Goal: Task Accomplishment & Management: Use online tool/utility

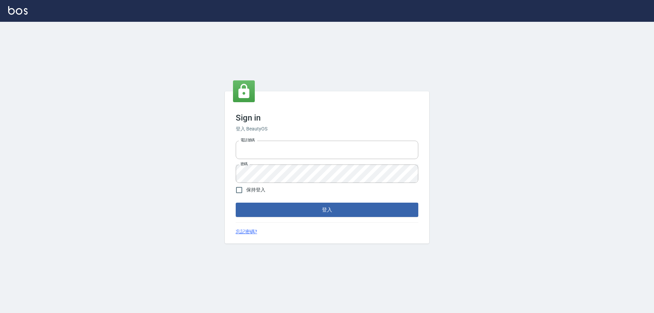
type input "0426657991"
click at [258, 202] on form "電話號碼 0426657991 電話號碼 密碼 密碼 保持登入 登入" at bounding box center [327, 177] width 182 height 79
click at [257, 211] on button "登入" at bounding box center [327, 210] width 182 height 14
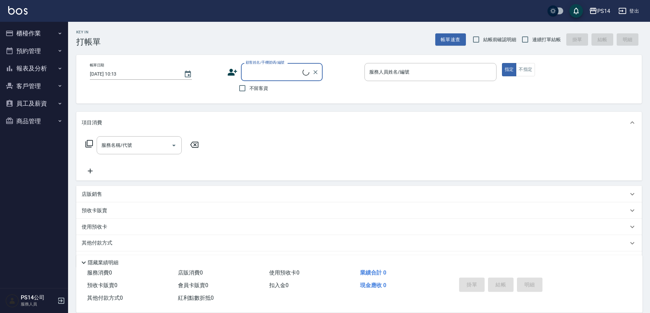
click at [26, 29] on button "櫃檯作業" at bounding box center [34, 34] width 63 height 18
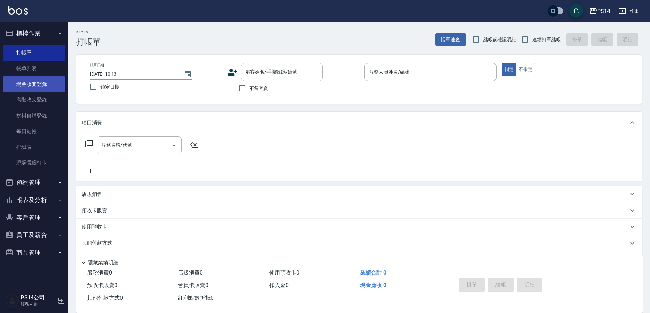
click at [35, 84] on link "現金收支登錄" at bounding box center [34, 84] width 63 height 16
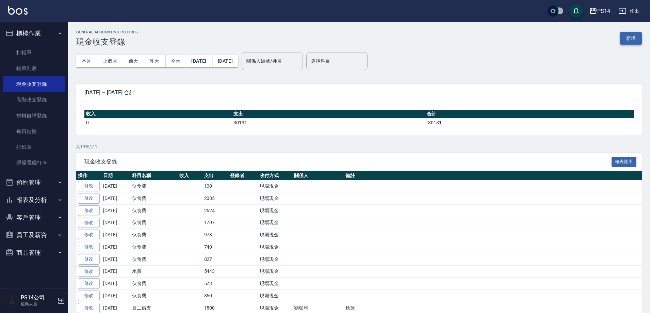
click at [634, 41] on button "新增" at bounding box center [631, 38] width 22 height 13
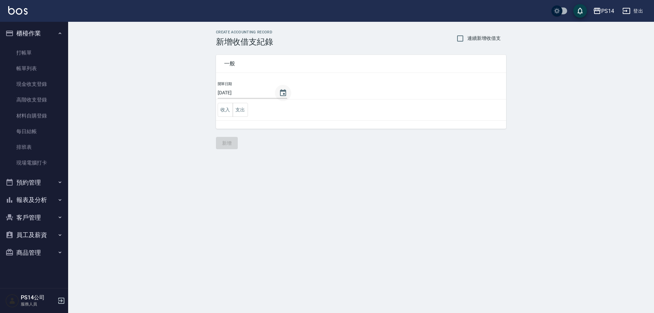
click at [282, 94] on icon "Choose date, selected date is 2025-10-14" at bounding box center [283, 92] width 6 height 7
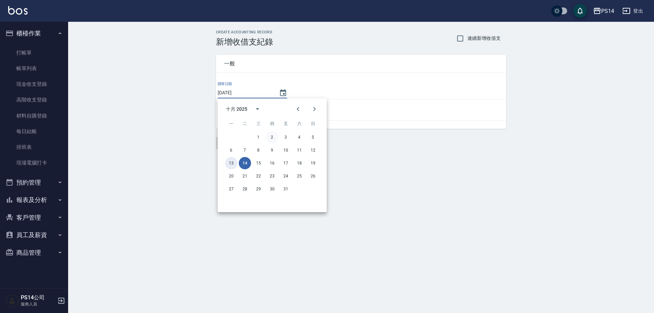
click at [229, 165] on button "13" at bounding box center [231, 163] width 12 height 12
type input "[DATE]"
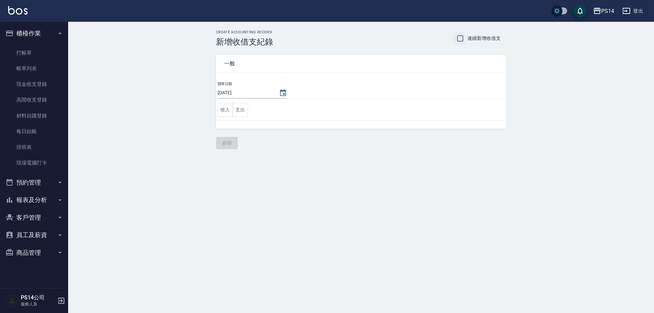
click at [459, 40] on input "連續新增收借支" at bounding box center [460, 38] width 14 height 14
checkbox input "true"
click at [248, 111] on td "收入 支出" at bounding box center [361, 109] width 290 height 21
click at [246, 111] on button "支出" at bounding box center [239, 110] width 15 height 14
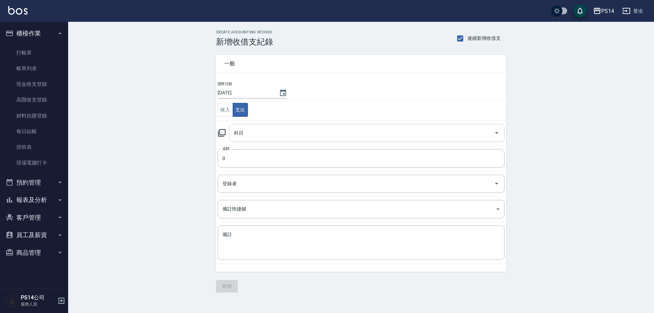
click at [251, 132] on input "科目" at bounding box center [361, 133] width 259 height 12
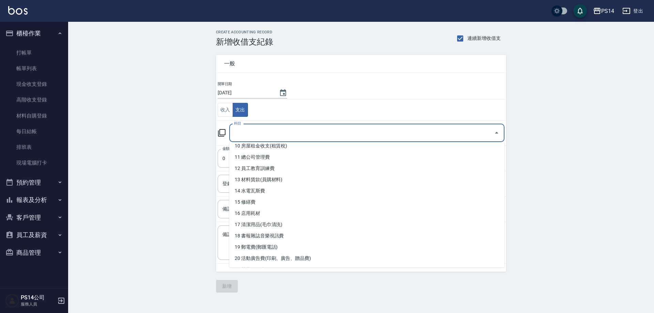
scroll to position [204, 0]
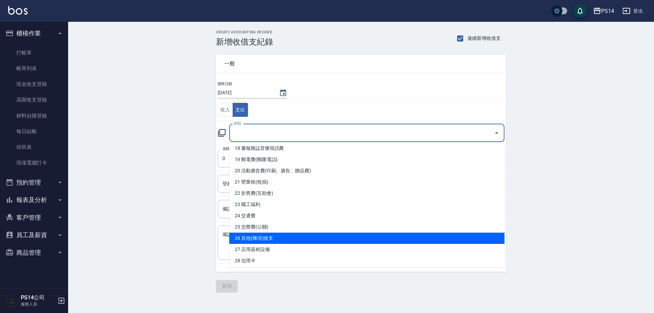
click at [277, 232] on ul "0 售貨費用 1 營業收入 2 產品販賣 3 行政幹部薪資 4 設計師薪資 5 助理薪資 6 員工借支 7 業績獎金 8 伙食費 9 勞健保勞退費 10 房屋…" at bounding box center [366, 204] width 275 height 125
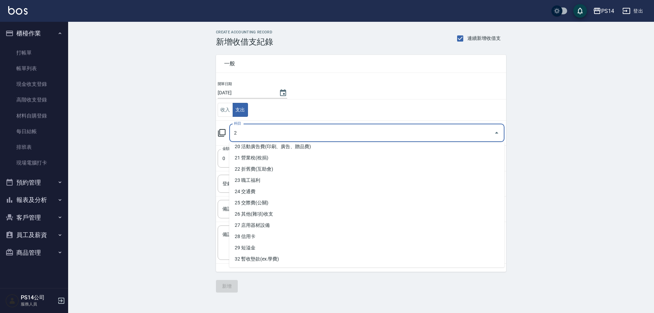
scroll to position [0, 0]
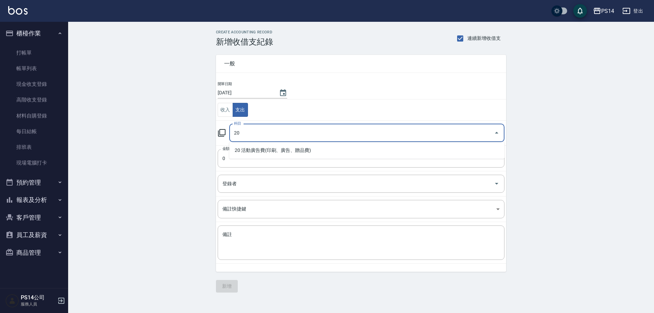
type input "2"
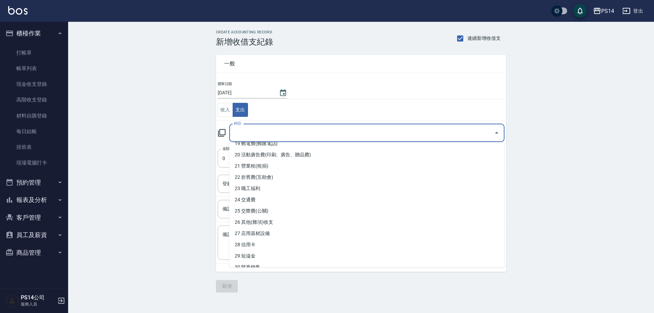
scroll to position [272, 0]
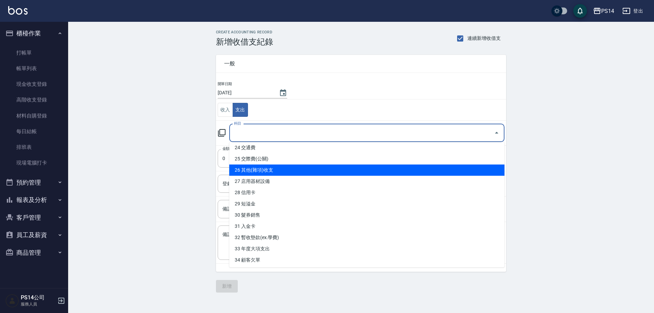
click at [263, 172] on li "26 其他(雜項)收支" at bounding box center [366, 169] width 275 height 11
type input "26 其他(雜項)收支"
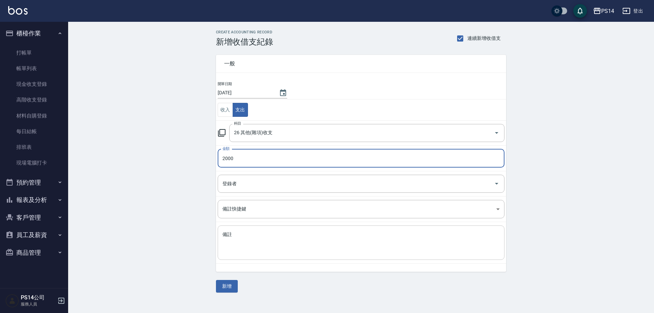
type input "2000"
drag, startPoint x: 269, startPoint y: 249, endPoint x: 275, endPoint y: 248, distance: 6.3
click at [272, 250] on textarea "備註" at bounding box center [360, 242] width 277 height 23
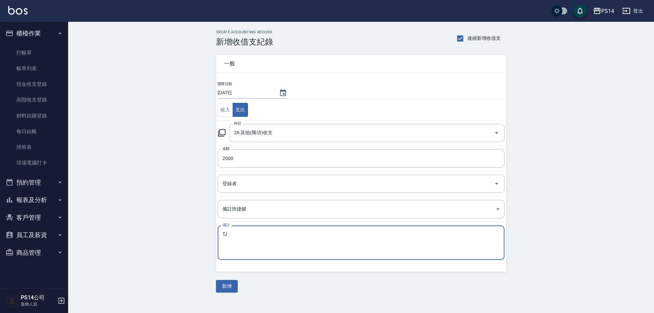
type textarea "T"
type textarea "處長秋旅公司補助"
click at [226, 282] on button "新增" at bounding box center [227, 286] width 22 height 13
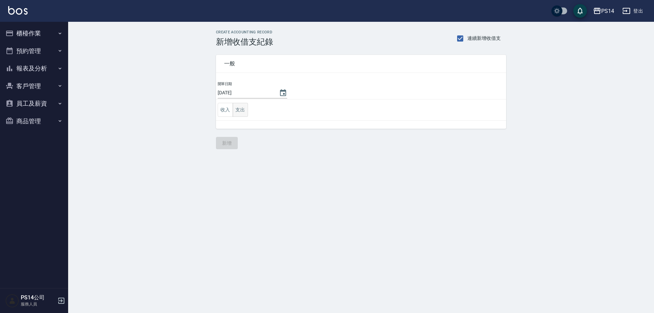
click at [240, 113] on button "支出" at bounding box center [239, 110] width 15 height 14
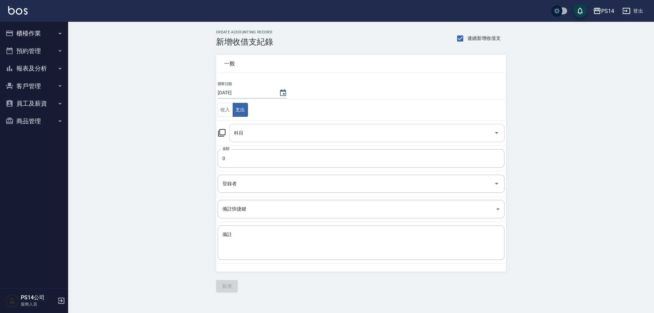
click at [249, 130] on input "科目" at bounding box center [361, 133] width 259 height 12
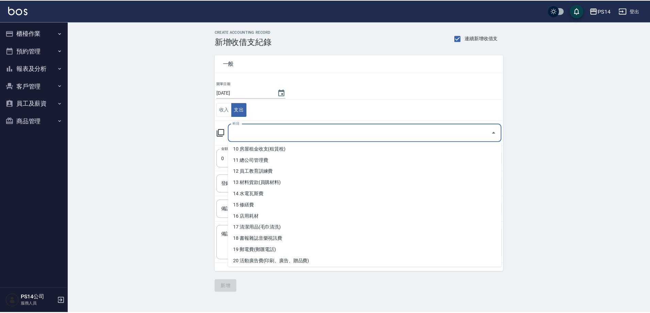
scroll to position [69, 0]
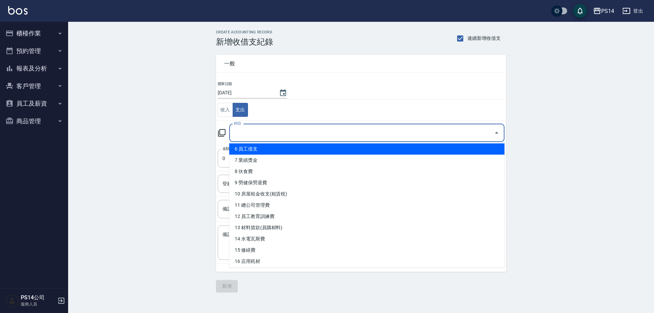
click at [260, 151] on li "6 員工借支" at bounding box center [366, 148] width 275 height 11
type input "6 員工借支"
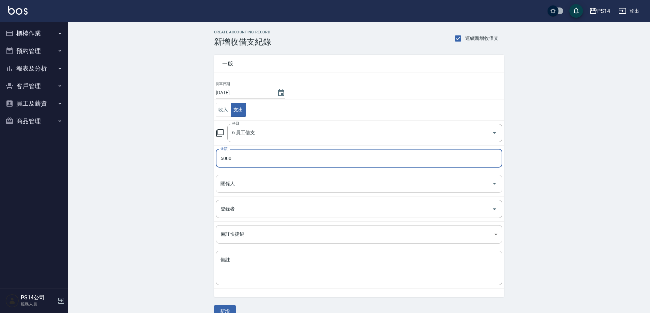
type input "5000"
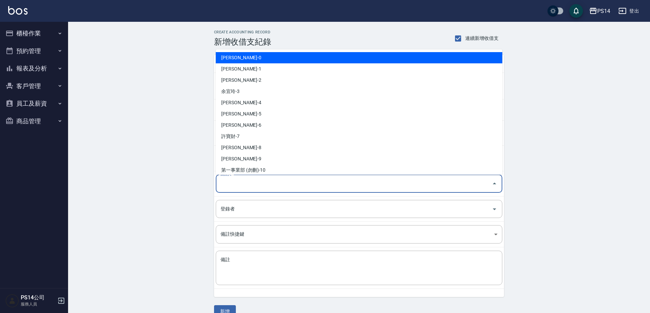
click at [227, 185] on input "關係人" at bounding box center [354, 184] width 270 height 12
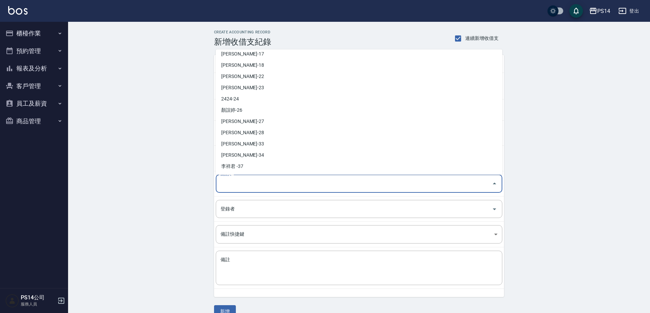
scroll to position [204, 0]
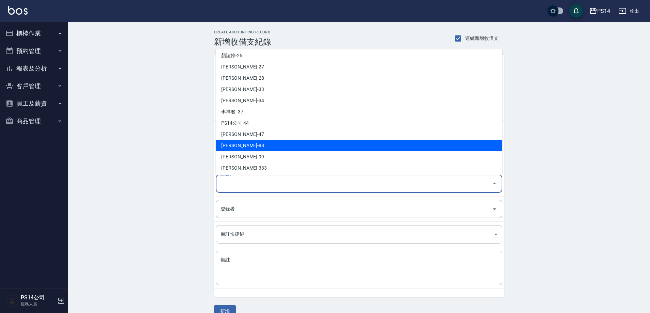
click at [254, 148] on li "蔡佳均-88" at bounding box center [359, 145] width 287 height 11
type input "蔡佳均-88"
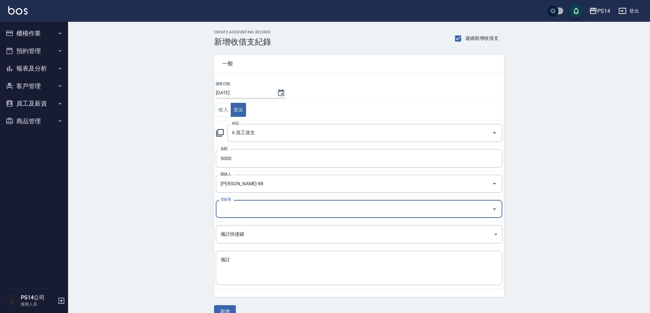
drag, startPoint x: 252, startPoint y: 271, endPoint x: 215, endPoint y: 156, distance: 121.3
click at [253, 267] on textarea "備註" at bounding box center [359, 267] width 277 height 23
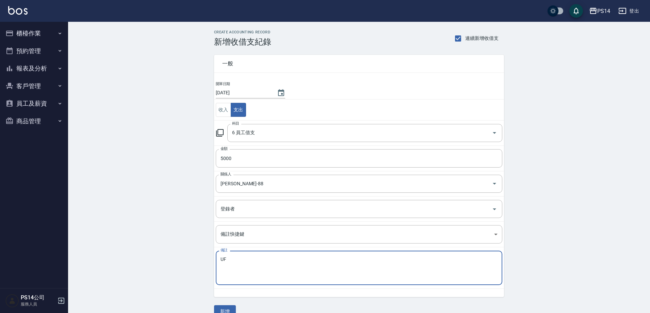
type textarea "U"
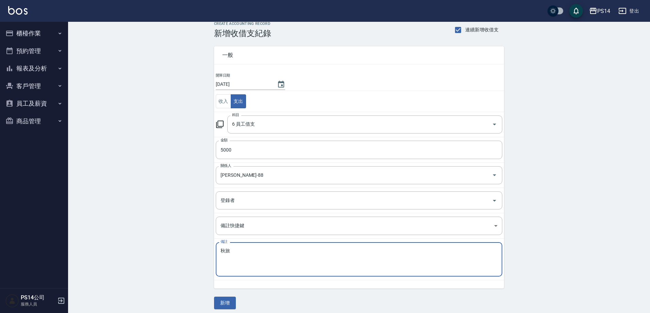
scroll to position [13, 0]
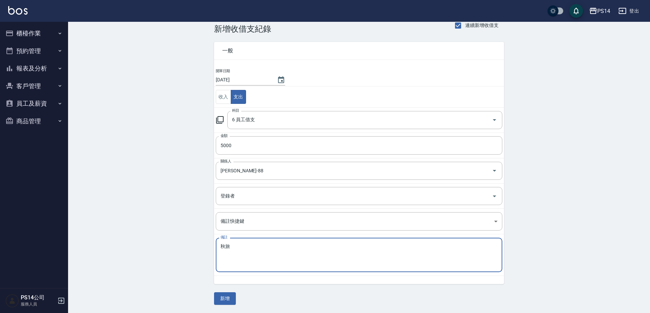
type textarea "秋旅"
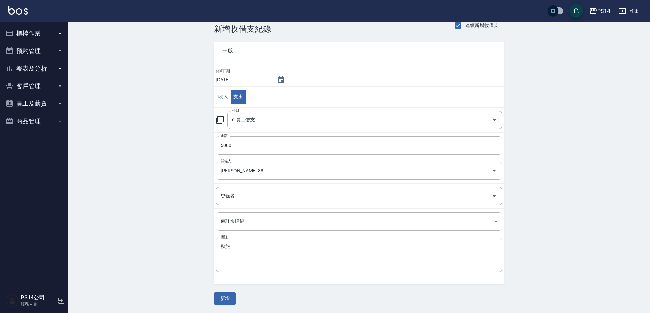
click at [229, 306] on div "CREATE ACCOUNTING RECORD 新增收借支紀錄 連續新增收借支 一般 開單日期 2025/10/13 收入 支出 科目 6 員工借支 科目 …" at bounding box center [359, 161] width 582 height 304
click at [230, 301] on button "新增" at bounding box center [225, 298] width 22 height 13
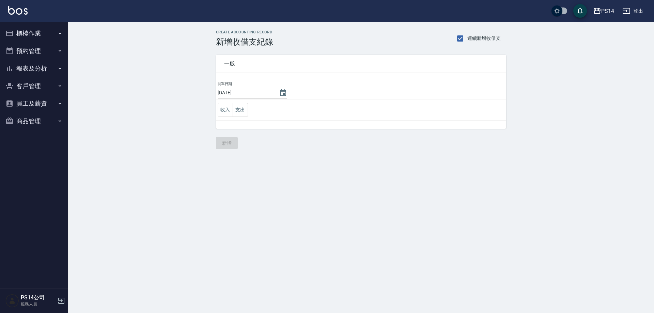
click at [51, 68] on button "報表及分析" at bounding box center [34, 69] width 63 height 18
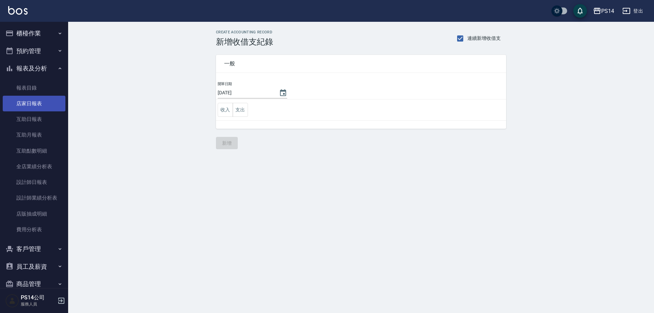
click at [34, 107] on link "店家日報表" at bounding box center [34, 104] width 63 height 16
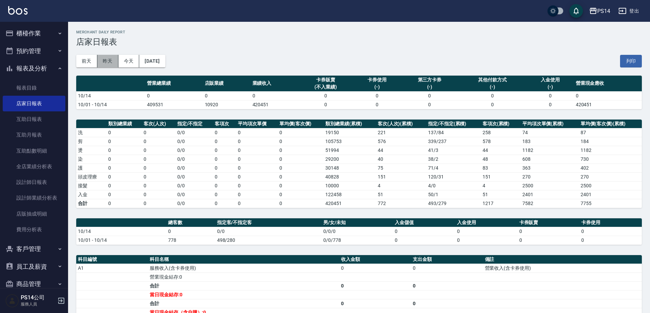
click at [115, 57] on button "昨天" at bounding box center [107, 61] width 21 height 13
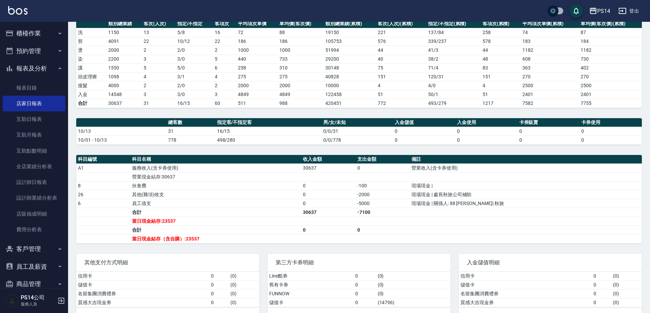
scroll to position [102, 0]
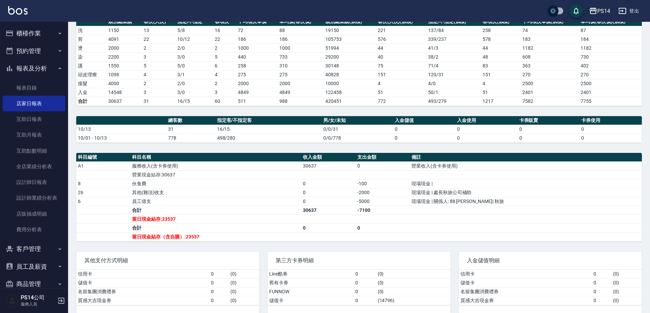
click at [27, 32] on button "櫃檯作業" at bounding box center [34, 34] width 63 height 18
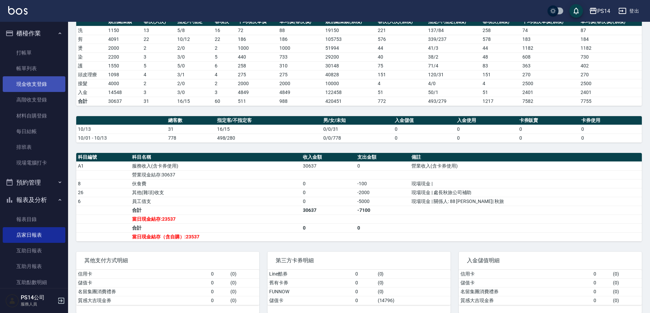
click at [37, 83] on link "現金收支登錄" at bounding box center [34, 84] width 63 height 16
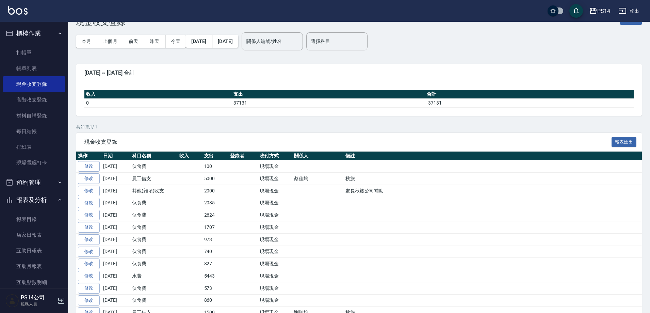
scroll to position [13, 0]
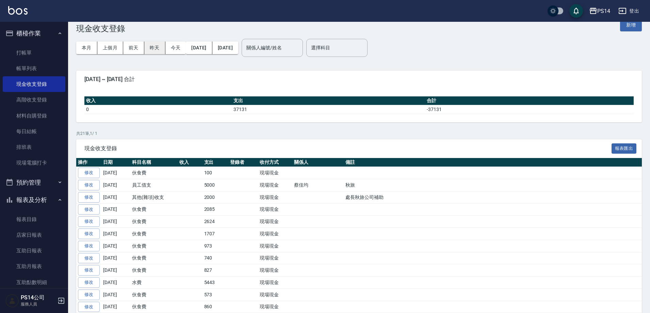
click at [147, 49] on button "昨天" at bounding box center [154, 48] width 21 height 13
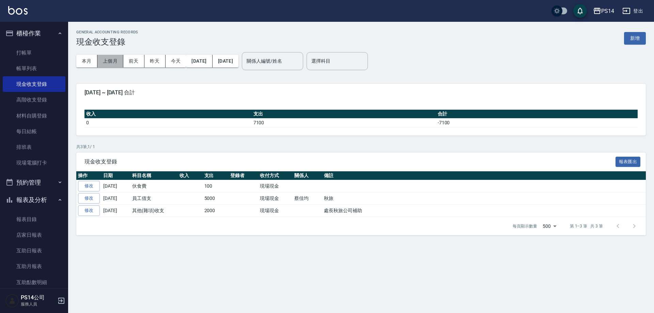
click at [119, 61] on button "上個月" at bounding box center [110, 61] width 26 height 13
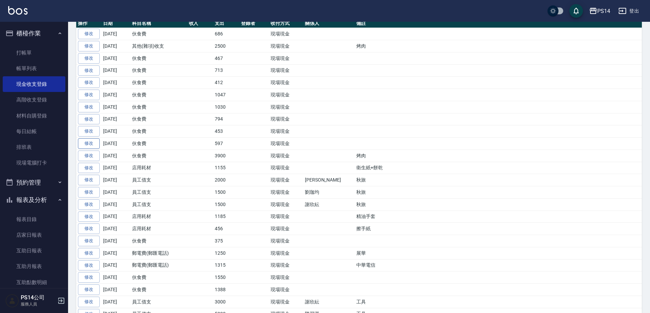
scroll to position [135, 0]
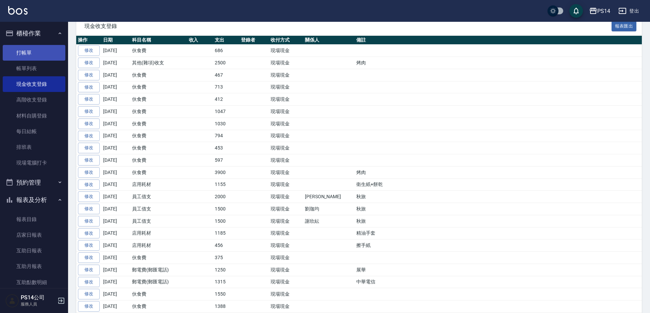
click at [33, 53] on link "打帳單" at bounding box center [34, 53] width 63 height 16
